Goal: Task Accomplishment & Management: Use online tool/utility

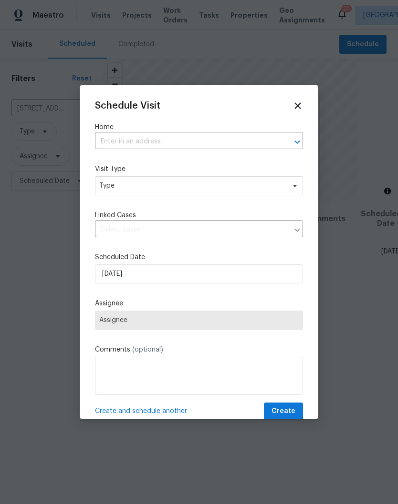
scroll to position [22, 0]
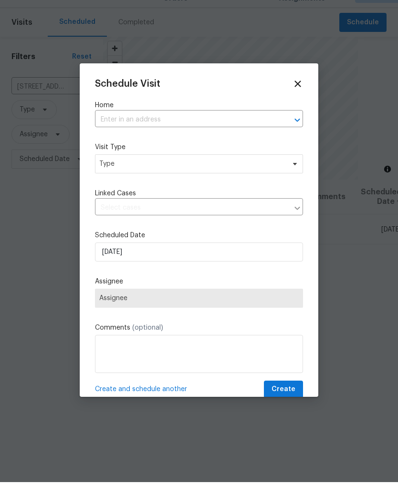
click at [163, 134] on input "text" at bounding box center [185, 141] width 181 height 15
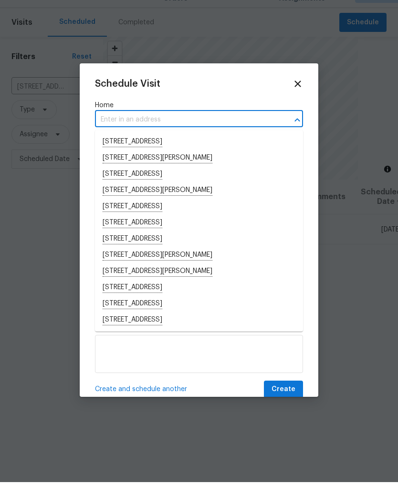
click at [138, 134] on input "text" at bounding box center [185, 141] width 181 height 15
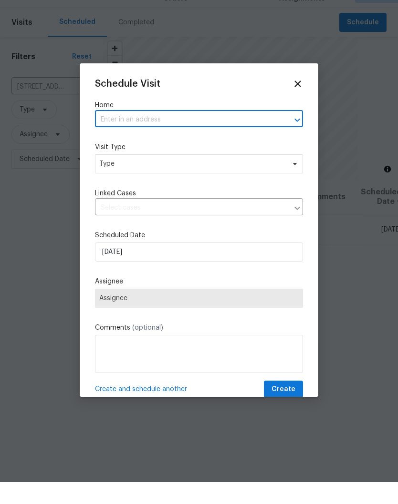
paste input "[STREET_ADDRESS]"
type input "[STREET_ADDRESS]"
click at [198, 156] on li "[STREET_ADDRESS]" at bounding box center [199, 164] width 208 height 16
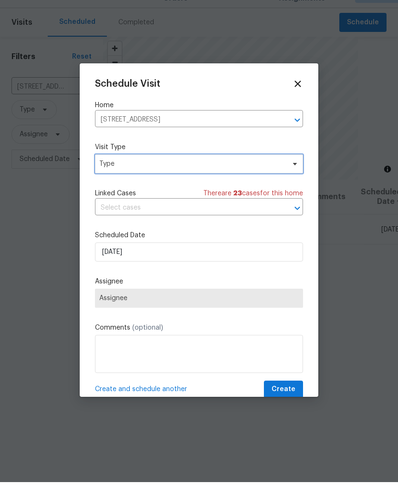
click at [288, 182] on span at bounding box center [293, 186] width 10 height 8
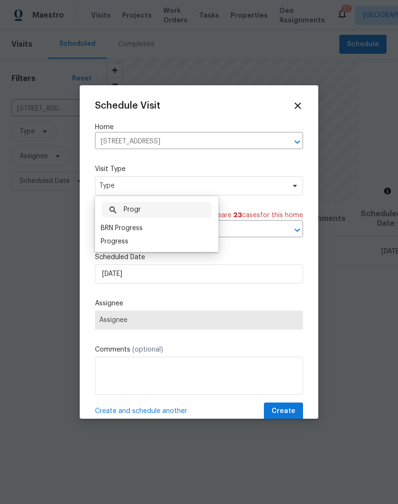
type input "Progr"
click at [126, 239] on div "Progress" at bounding box center [115, 242] width 28 height 10
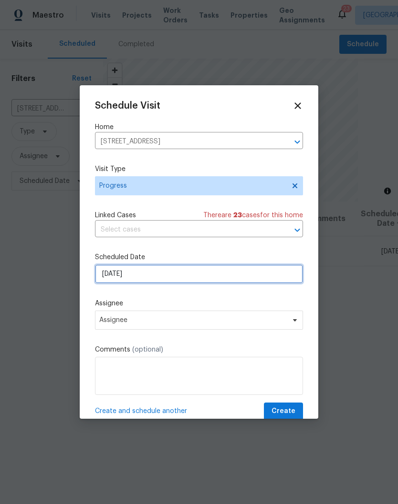
click at [289, 277] on input "[DATE]" at bounding box center [199, 274] width 208 height 19
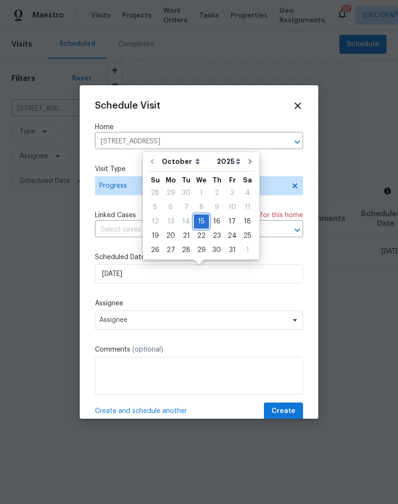
click at [201, 224] on div "15" at bounding box center [201, 221] width 15 height 13
click at [291, 323] on icon at bounding box center [295, 320] width 8 height 8
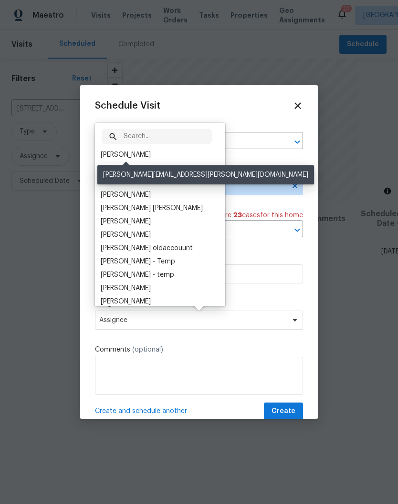
click at [145, 157] on div "[PERSON_NAME]" at bounding box center [126, 155] width 50 height 10
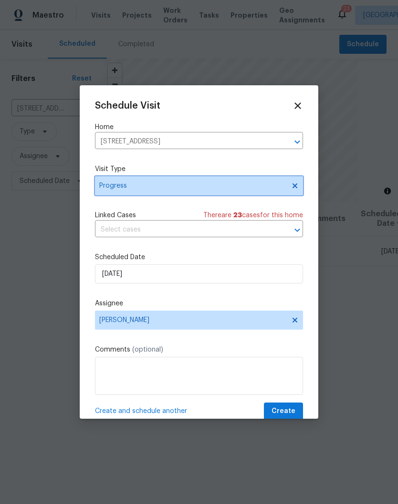
click at [293, 190] on icon at bounding box center [295, 186] width 8 height 8
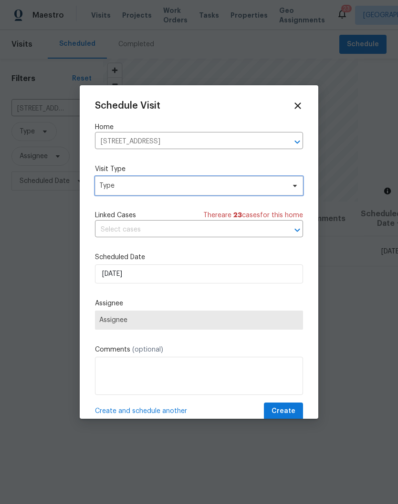
click at [293, 188] on icon at bounding box center [295, 186] width 8 height 8
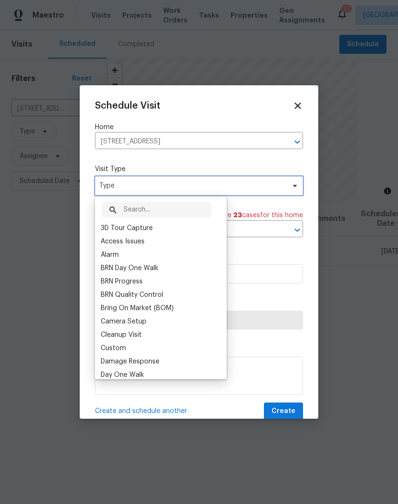
click at [212, 192] on span "Type" at bounding box center [199, 185] width 208 height 19
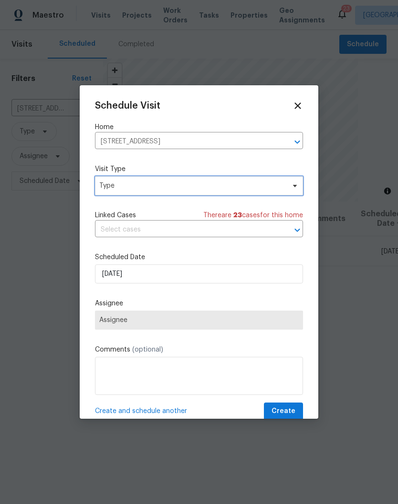
click at [297, 190] on icon at bounding box center [295, 186] width 8 height 8
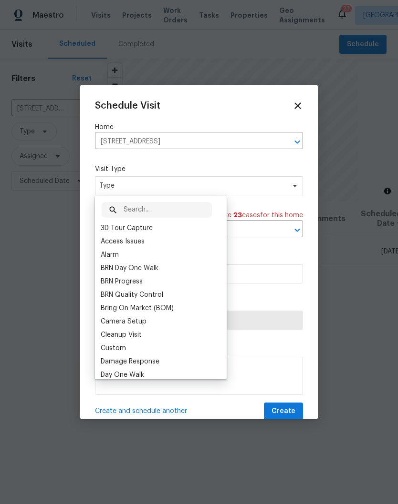
click at [163, 211] on input "text" at bounding box center [167, 210] width 88 height 16
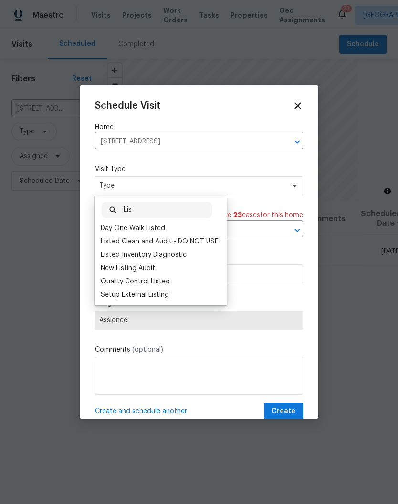
type input "Lis"
click at [174, 256] on div "Listed Inventory Diagnostic" at bounding box center [144, 255] width 86 height 10
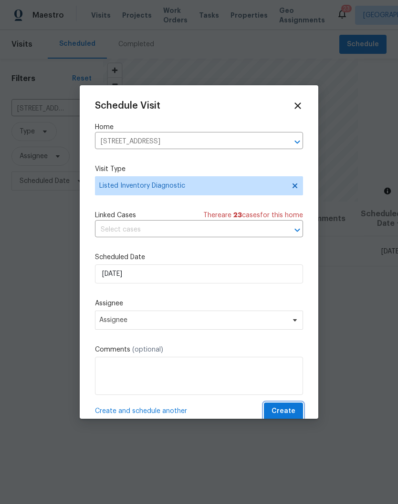
click at [288, 411] on span "Create" at bounding box center [283, 412] width 24 height 12
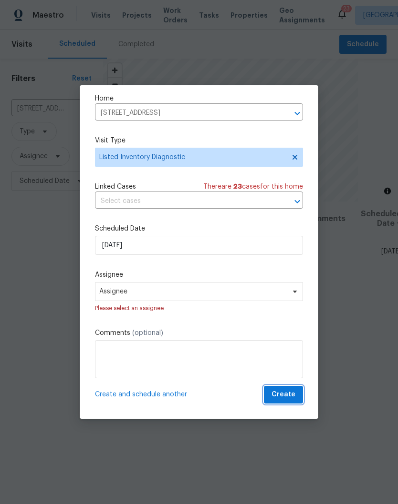
scroll to position [31, 0]
click at [290, 396] on span "Create" at bounding box center [283, 395] width 24 height 12
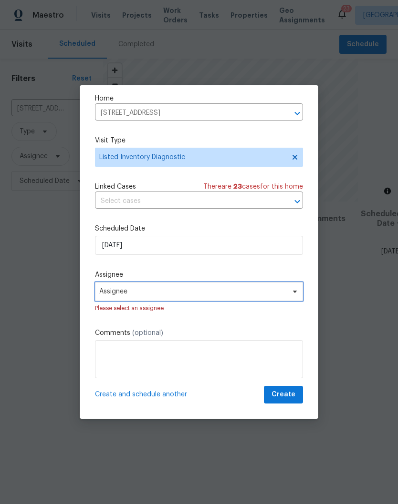
click at [297, 293] on icon at bounding box center [295, 292] width 8 height 8
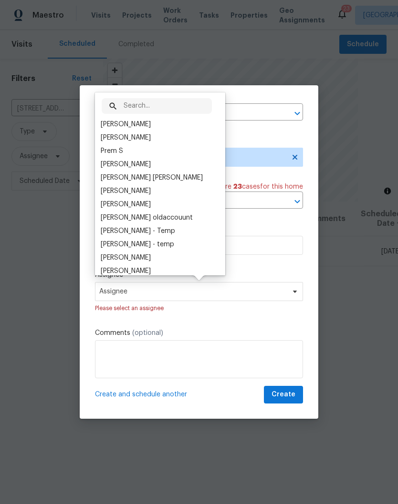
click at [143, 125] on div "[PERSON_NAME]" at bounding box center [126, 125] width 50 height 10
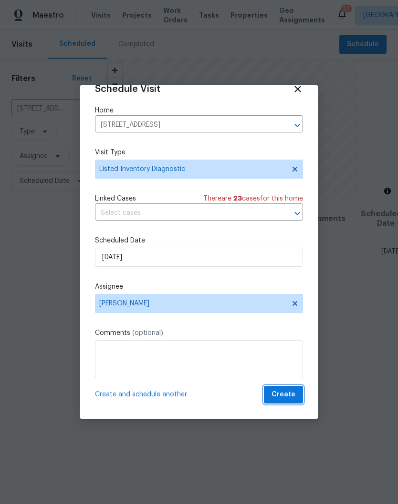
click at [287, 394] on span "Create" at bounding box center [283, 395] width 24 height 12
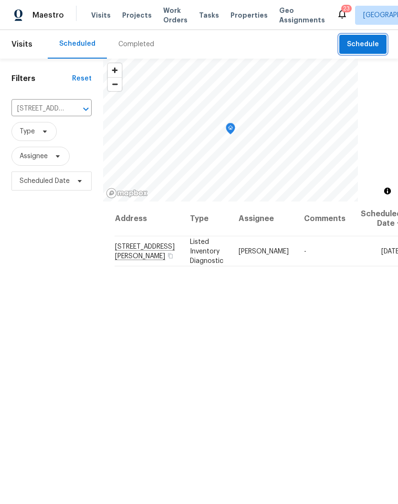
click at [87, 112] on icon "Open" at bounding box center [85, 108] width 11 height 11
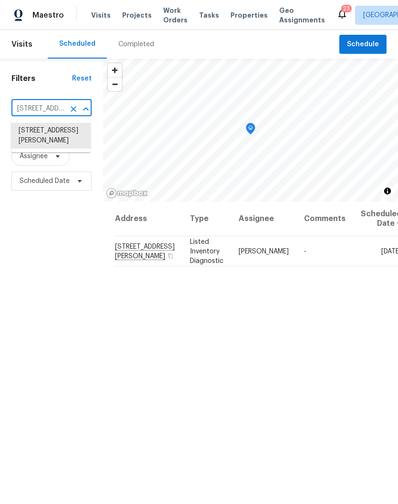
click at [73, 111] on icon "Clear" at bounding box center [74, 109] width 10 height 10
